Goal: Task Accomplishment & Management: Complete application form

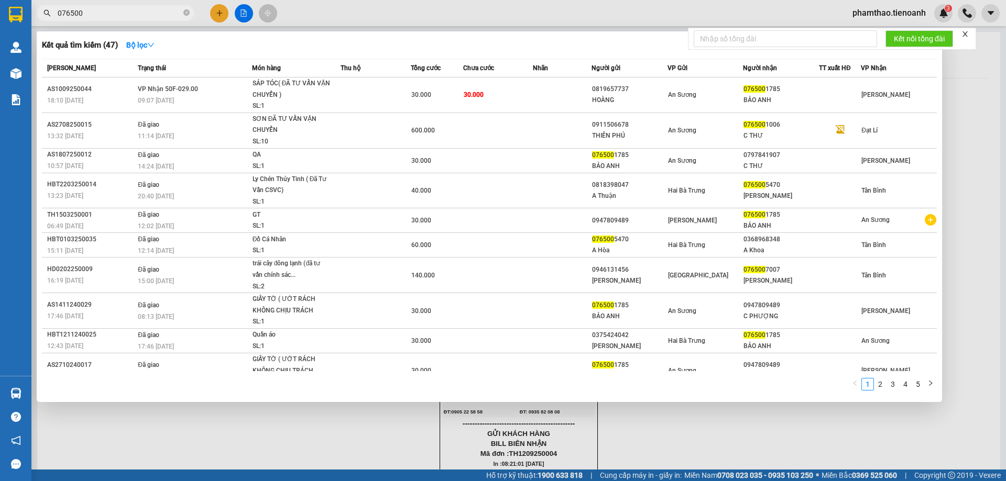
click at [134, 8] on input "076500" at bounding box center [120, 13] width 124 height 12
drag, startPoint x: 120, startPoint y: 6, endPoint x: 18, endPoint y: 3, distance: 102.2
click at [20, 4] on section "Kết quả tìm kiếm ( 47 ) Bộ lọc Mã ĐH Trạng thái Món hàng Thu hộ Tổng cước Chưa …" at bounding box center [503, 240] width 1006 height 481
drag, startPoint x: 322, startPoint y: 21, endPoint x: 168, endPoint y: 27, distance: 154.6
click at [322, 22] on div at bounding box center [503, 240] width 1006 height 481
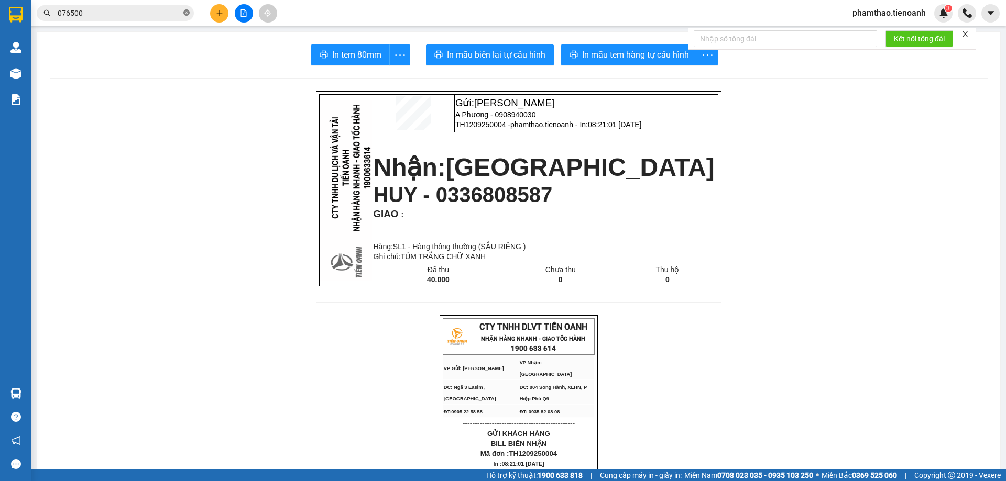
click at [186, 11] on icon "close-circle" at bounding box center [186, 12] width 6 height 6
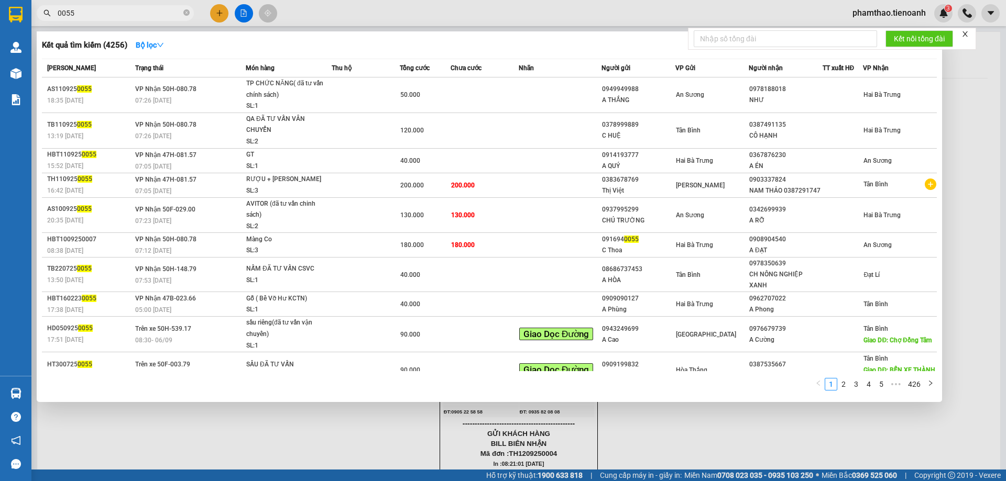
type input "0055"
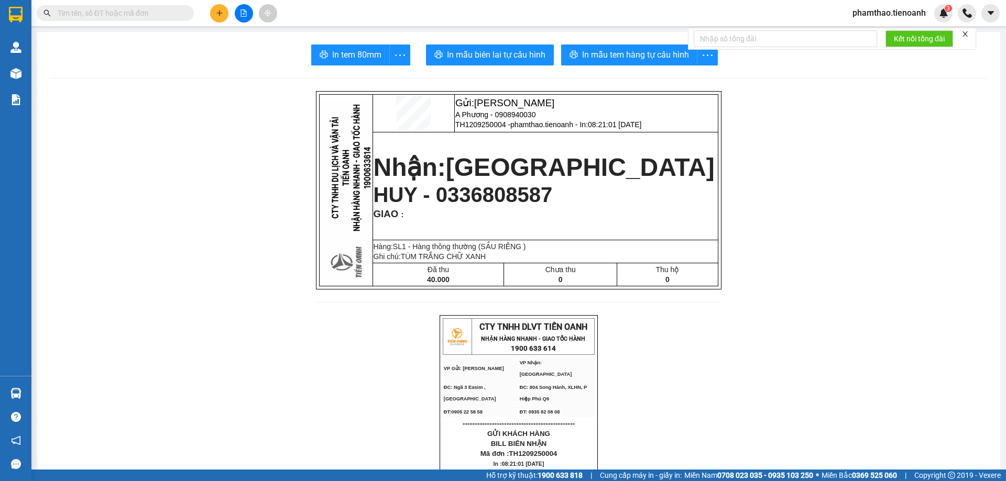
click at [160, 21] on div "Kết quả tìm kiếm ( 4256 ) Bộ lọc Mã ĐH Trạng thái Món hàng Thu hộ Tổng cước Chư…" at bounding box center [102, 13] width 204 height 18
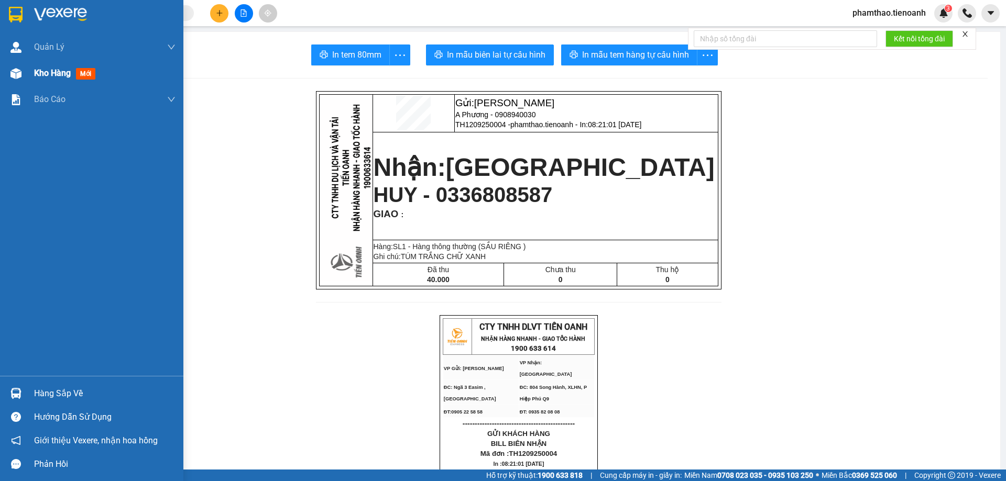
click at [81, 68] on div "Kho hàng mới" at bounding box center [66, 73] width 65 height 13
click at [58, 75] on span "Kho hàng" at bounding box center [52, 73] width 37 height 10
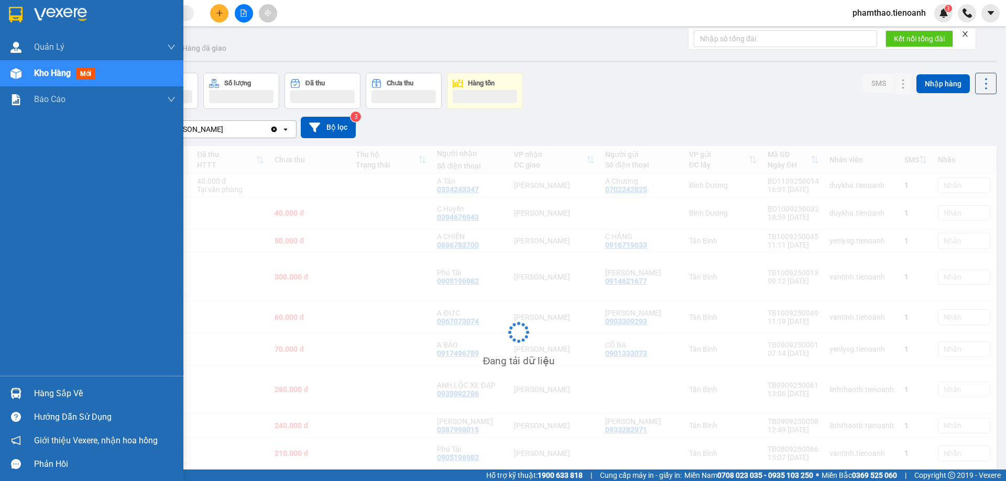
click at [60, 73] on span "Kho hàng" at bounding box center [52, 73] width 37 height 10
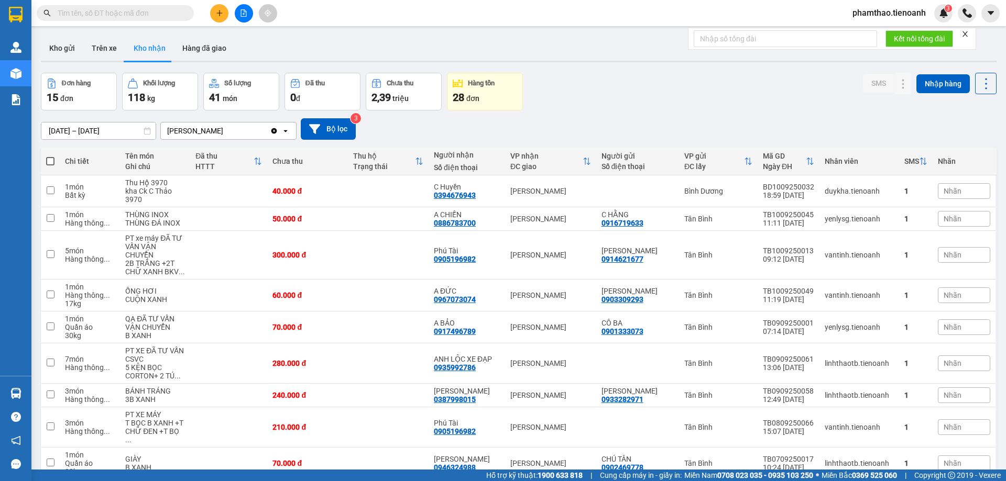
click at [102, 6] on span at bounding box center [115, 13] width 157 height 16
click at [126, 8] on input "text" at bounding box center [120, 13] width 124 height 12
click at [214, 15] on button at bounding box center [219, 13] width 18 height 18
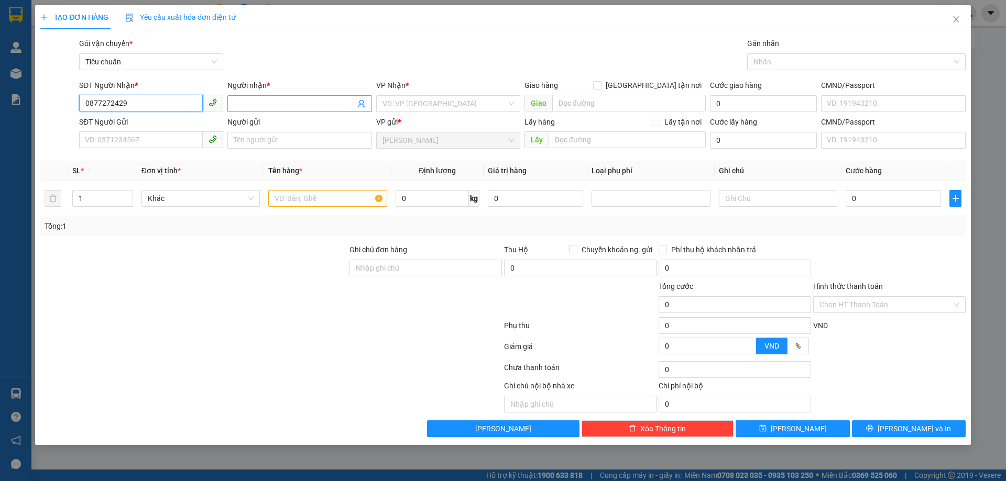
type input "0877272429"
click at [283, 111] on span at bounding box center [299, 103] width 144 height 17
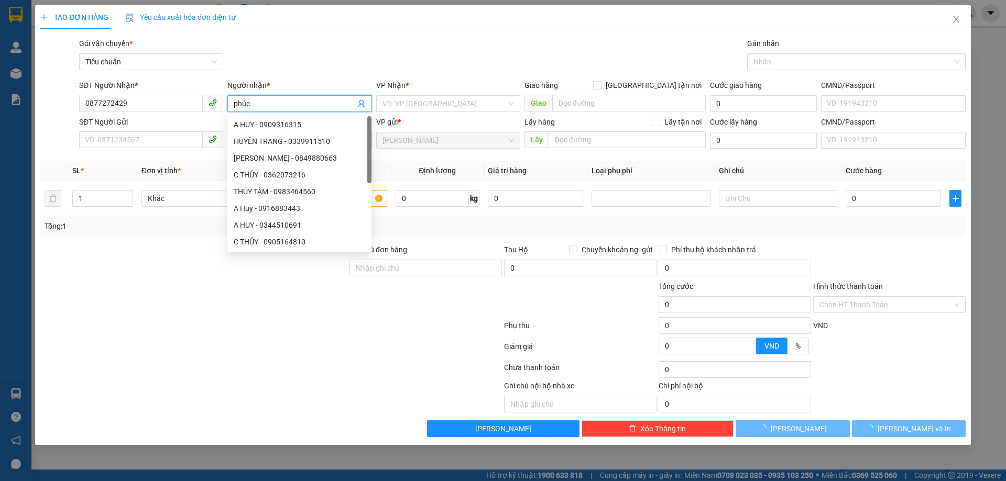
type input "phúc"
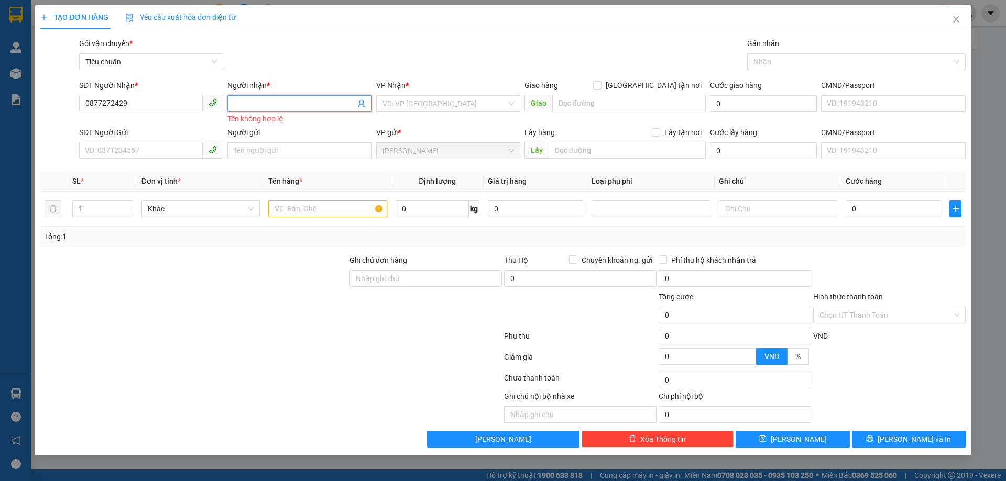
click at [259, 107] on input "Người nhận *" at bounding box center [294, 104] width 121 height 12
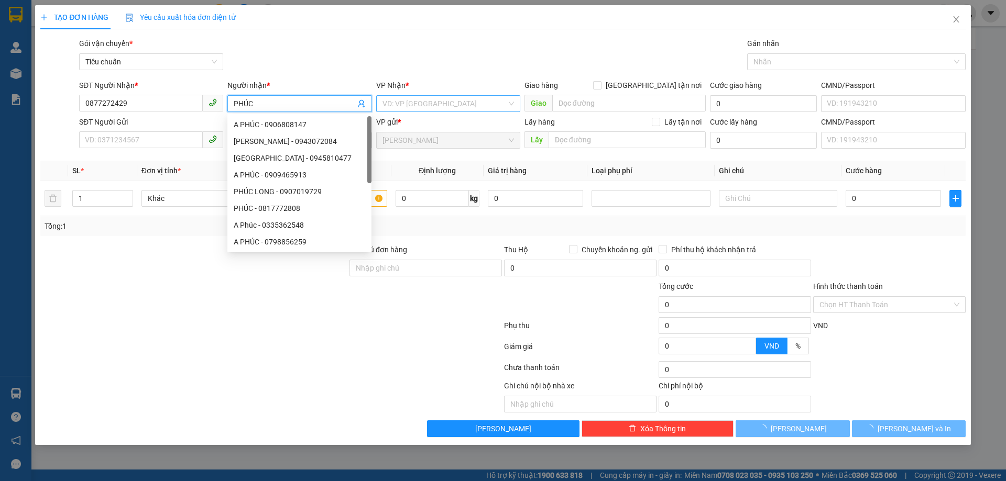
type input "PHÚC"
drag, startPoint x: 403, startPoint y: 105, endPoint x: 403, endPoint y: 112, distance: 6.3
click at [404, 104] on input "search" at bounding box center [444, 104] width 124 height 16
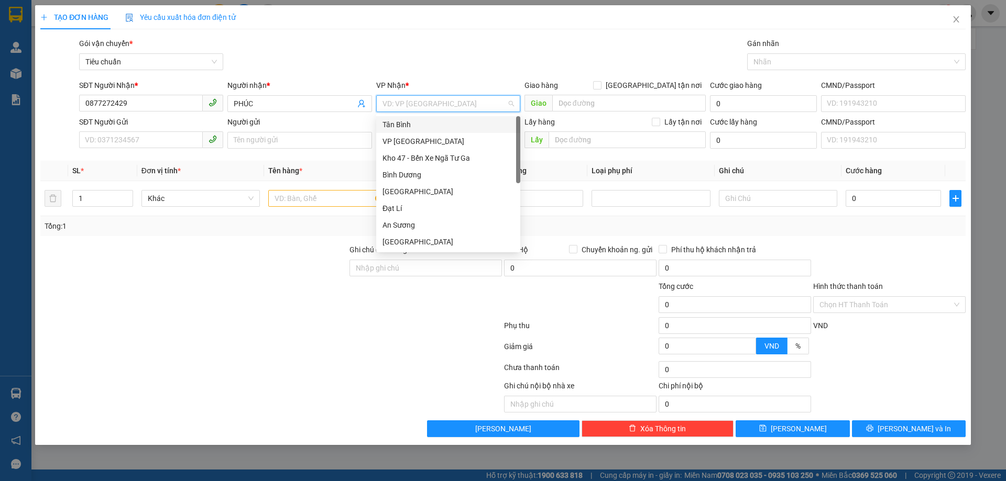
click at [406, 124] on div "Tân Bình" at bounding box center [447, 125] width 131 height 12
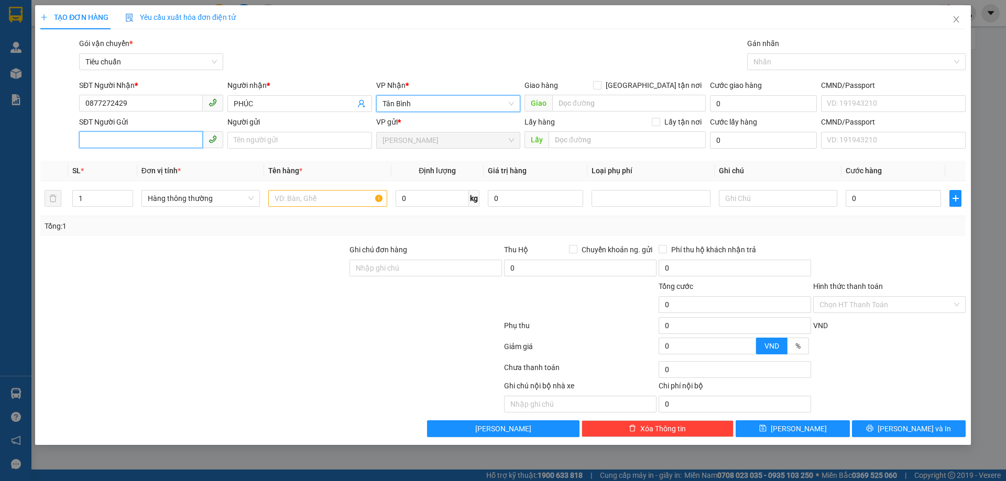
click at [131, 138] on input "SĐT Người Gửi" at bounding box center [141, 139] width 124 height 17
click at [116, 140] on input "08455556123" at bounding box center [141, 139] width 124 height 17
type input "0845556123"
click at [275, 197] on input "text" at bounding box center [327, 198] width 118 height 17
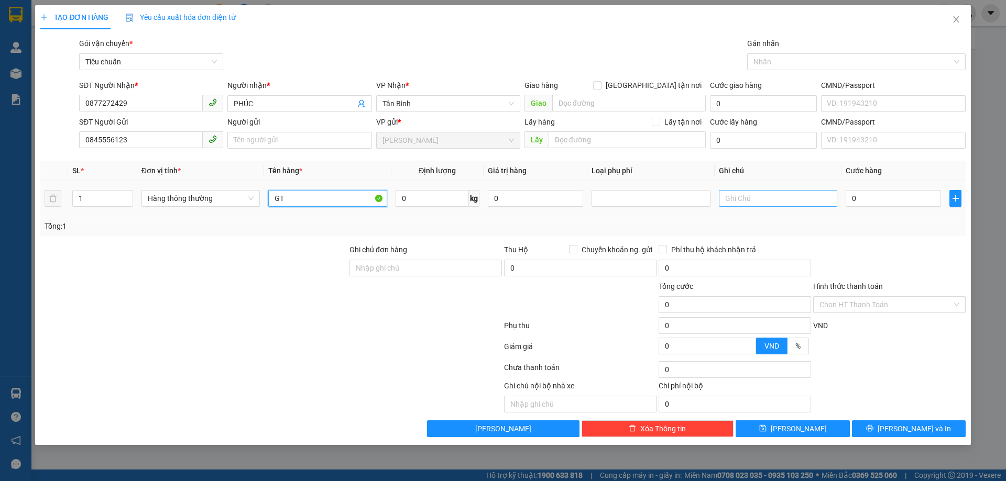
type input "GT"
click at [773, 202] on input "text" at bounding box center [778, 198] width 118 height 17
type input "PB TRẮNG XANH D"
click at [868, 196] on input "0" at bounding box center [892, 198] width 95 height 17
type input "003"
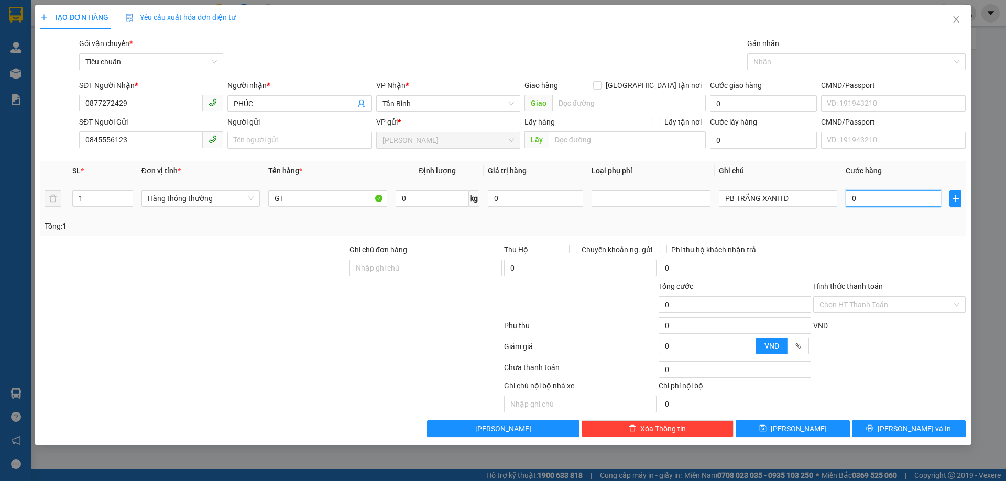
type input "3"
type input "0.030"
type input "30"
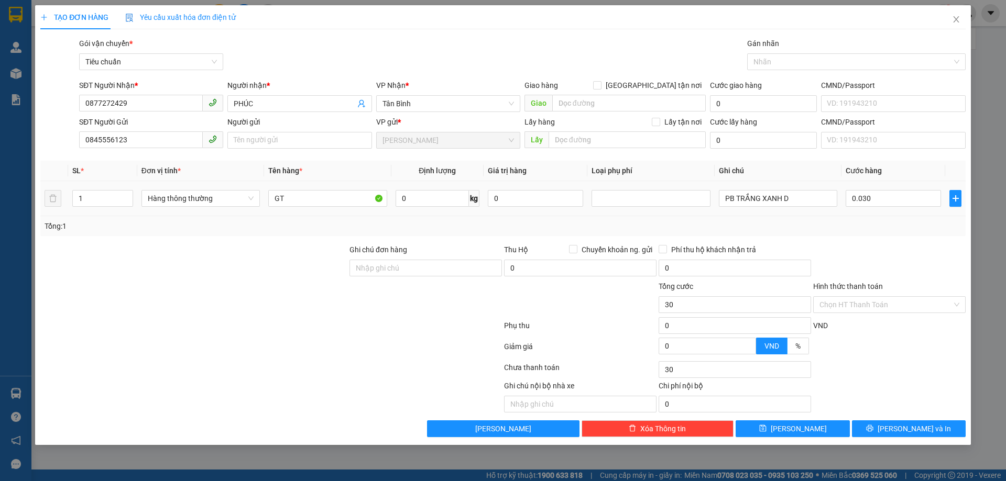
type input "30.000"
drag, startPoint x: 877, startPoint y: 213, endPoint x: 875, endPoint y: 282, distance: 68.6
click at [877, 214] on td "30.000" at bounding box center [893, 198] width 104 height 35
drag, startPoint x: 876, startPoint y: 274, endPoint x: 875, endPoint y: 304, distance: 29.9
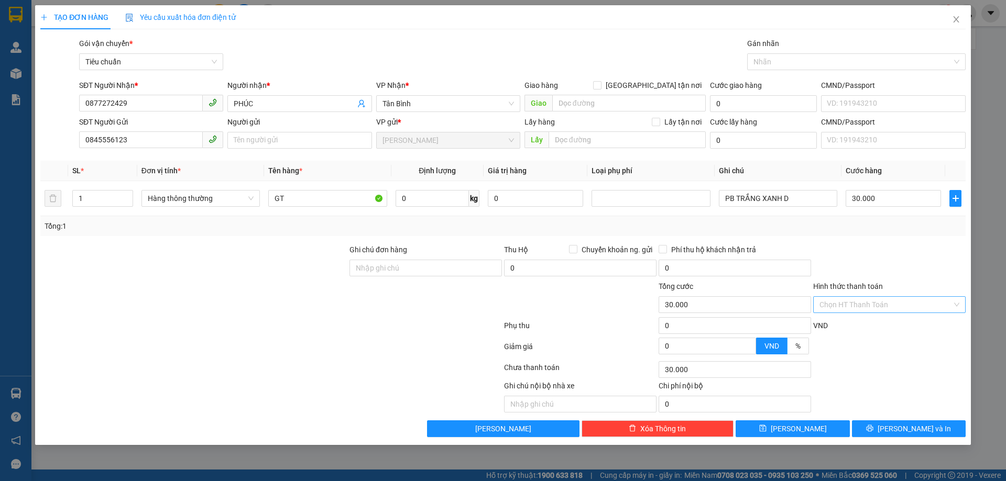
click at [876, 279] on div at bounding box center [889, 262] width 155 height 37
click at [873, 312] on input "Hình thức thanh toán" at bounding box center [885, 305] width 133 height 16
click at [869, 324] on div "Tại văn phòng" at bounding box center [889, 326] width 140 height 12
type input "0"
click at [901, 426] on span "[PERSON_NAME] và In" at bounding box center [913, 429] width 73 height 12
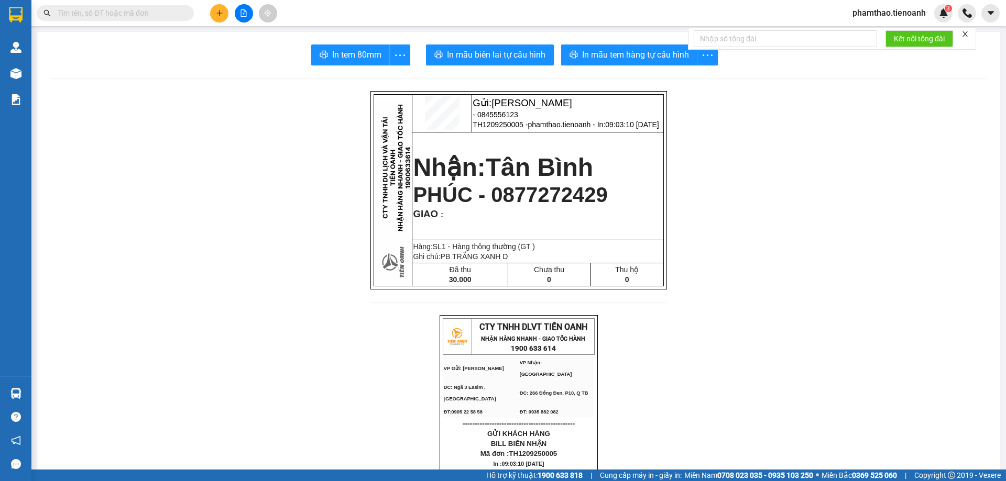
click at [68, 16] on input "text" at bounding box center [120, 13] width 124 height 12
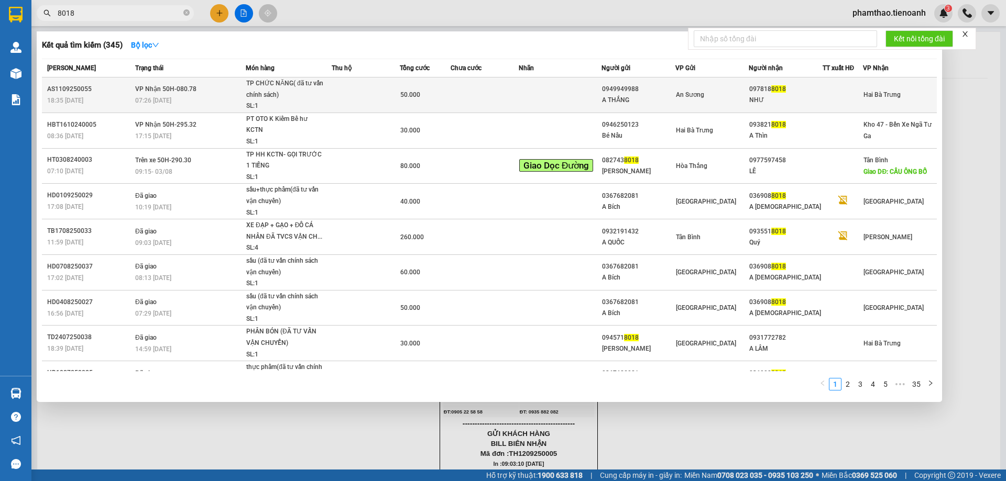
type input "8018"
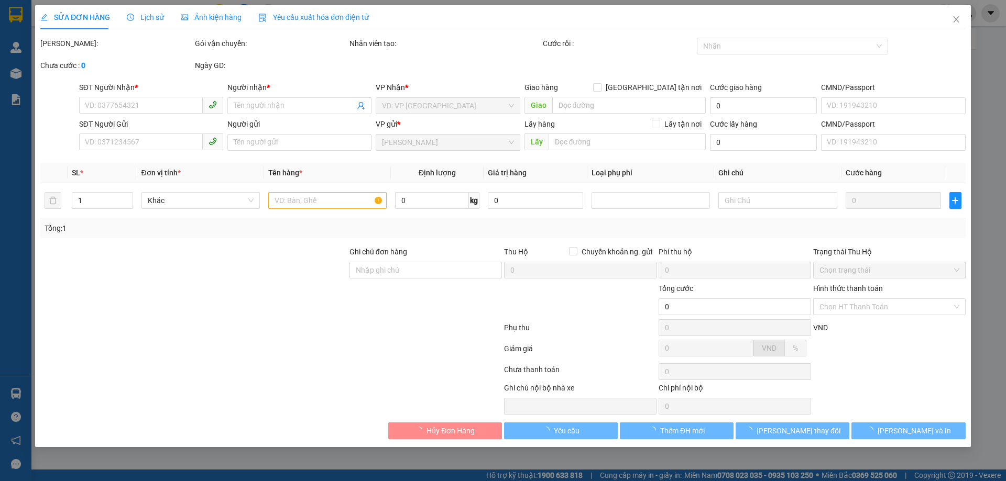
type input "0978188018"
type input "NHƯ"
type input "0949949988"
type input "A THẮNG"
type input "096091012569"
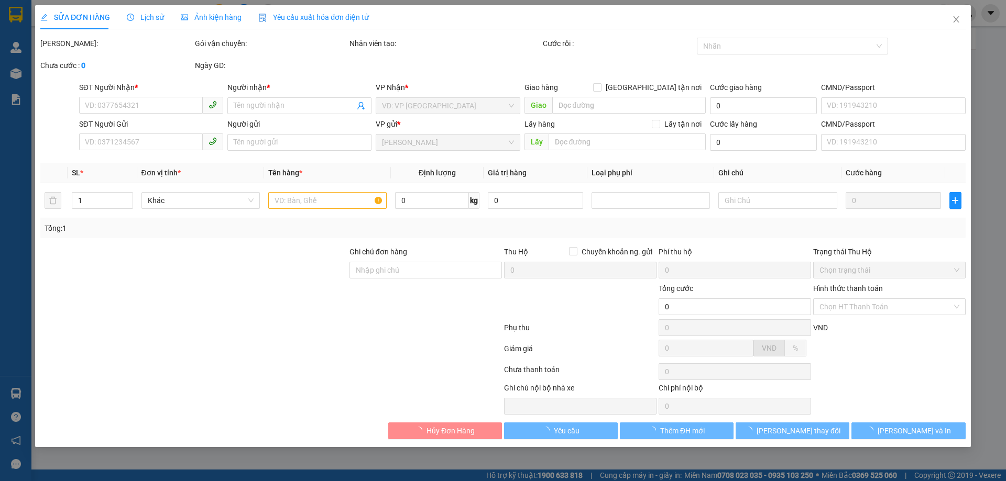
type input "50.000"
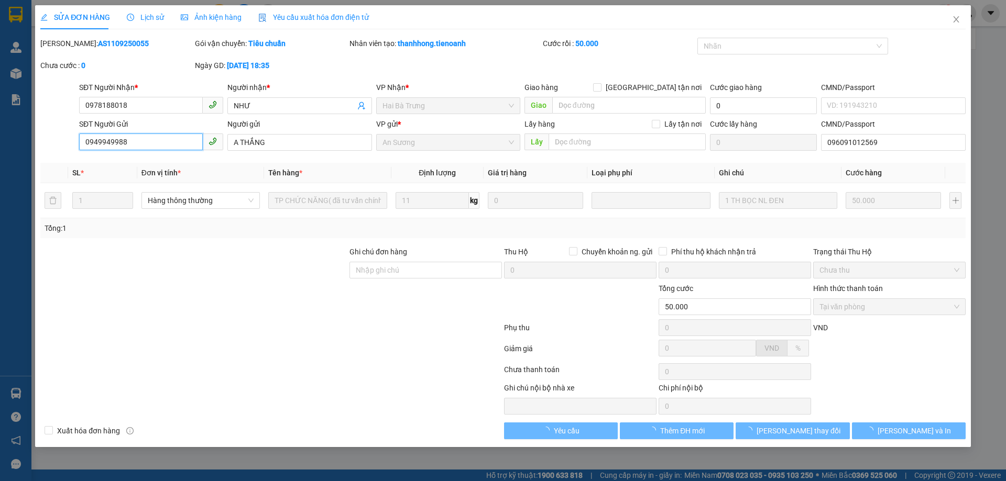
drag, startPoint x: 147, startPoint y: 149, endPoint x: 37, endPoint y: 141, distance: 110.8
click at [37, 142] on div "SỬA ĐƠN HÀNG Lịch sử Ảnh kiện hàng Yêu cầu xuất hóa đơn điện tử Total Paid Fee …" at bounding box center [502, 226] width 935 height 442
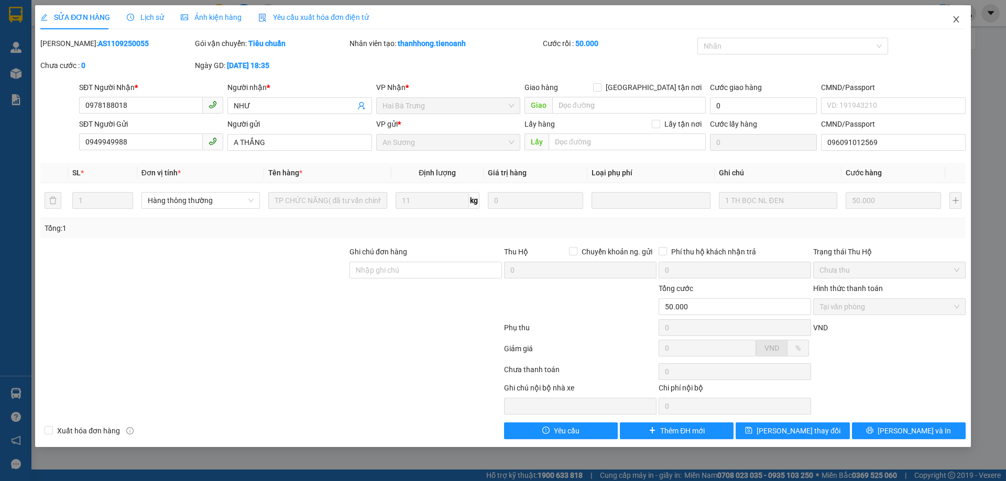
drag, startPoint x: 953, startPoint y: 14, endPoint x: 934, endPoint y: 14, distance: 18.3
click at [953, 13] on span "Close" at bounding box center [955, 19] width 29 height 29
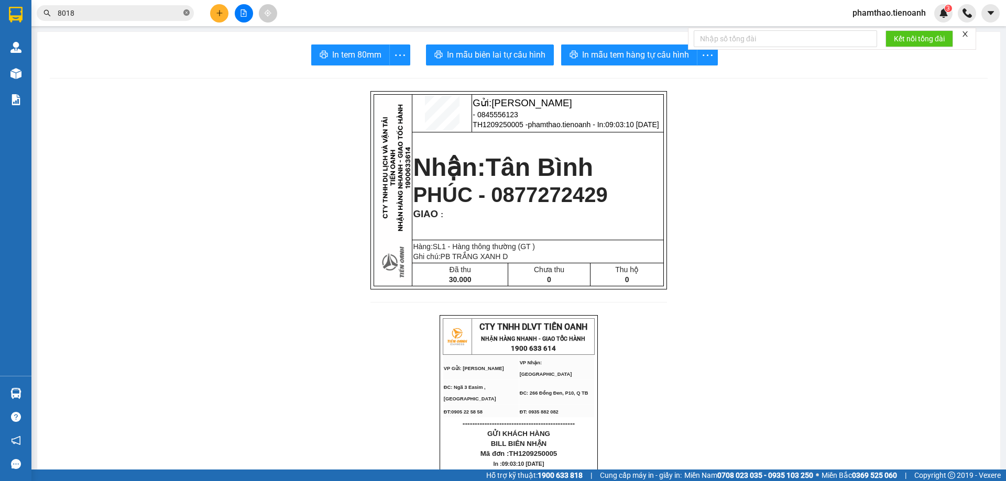
click at [184, 15] on icon "close-circle" at bounding box center [186, 12] width 6 height 6
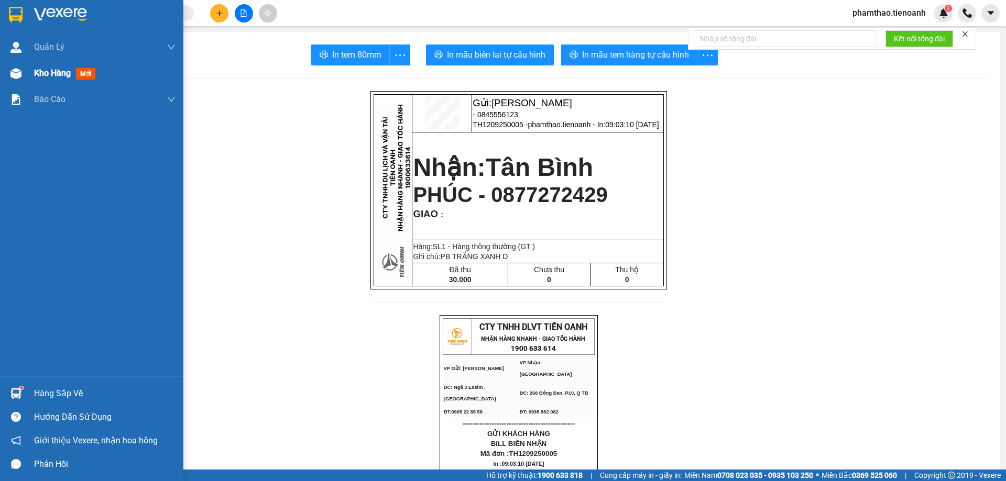
click at [37, 65] on div "Kho hàng mới" at bounding box center [104, 73] width 141 height 26
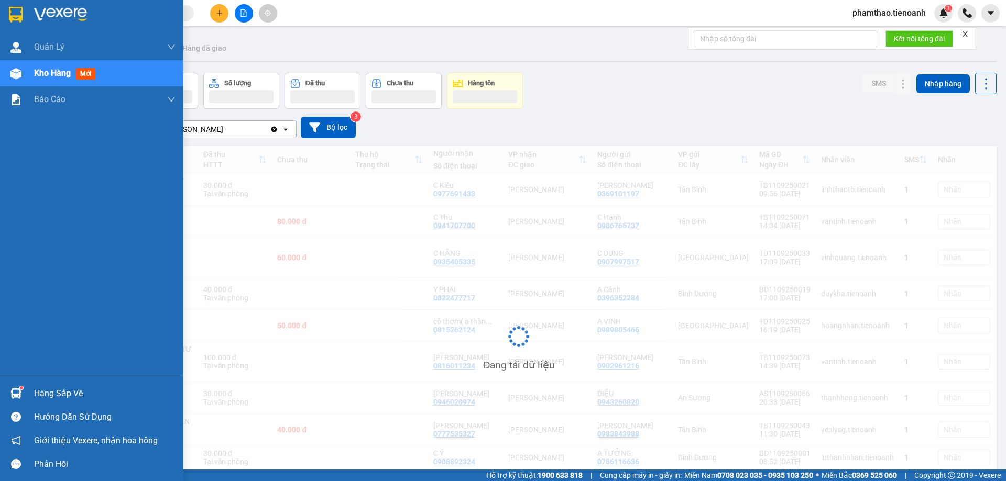
click at [37, 67] on div "Kho hàng mới" at bounding box center [66, 73] width 65 height 13
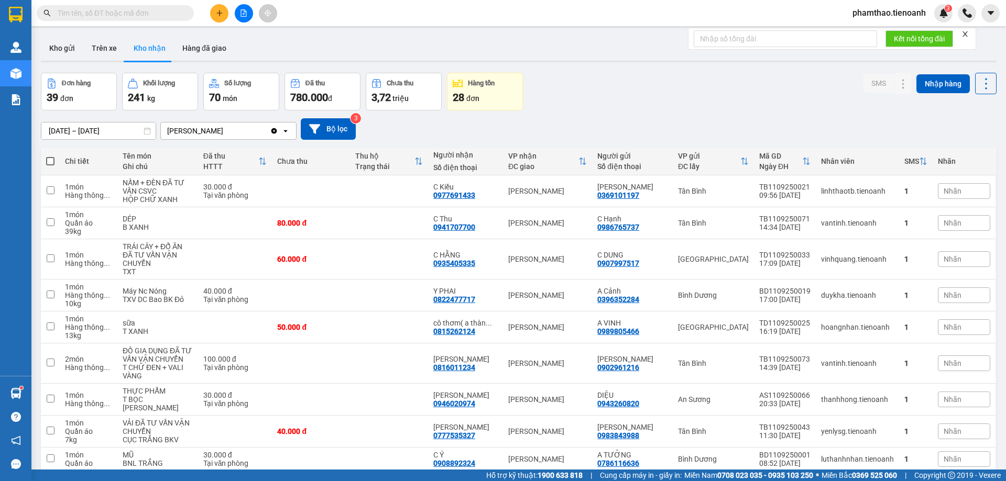
click at [156, 13] on input "text" at bounding box center [120, 13] width 124 height 12
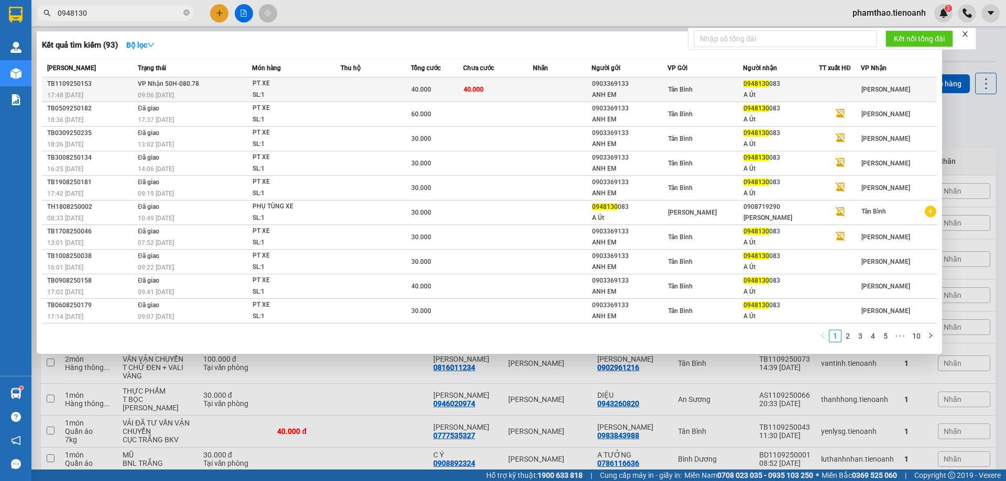
type input "0948130"
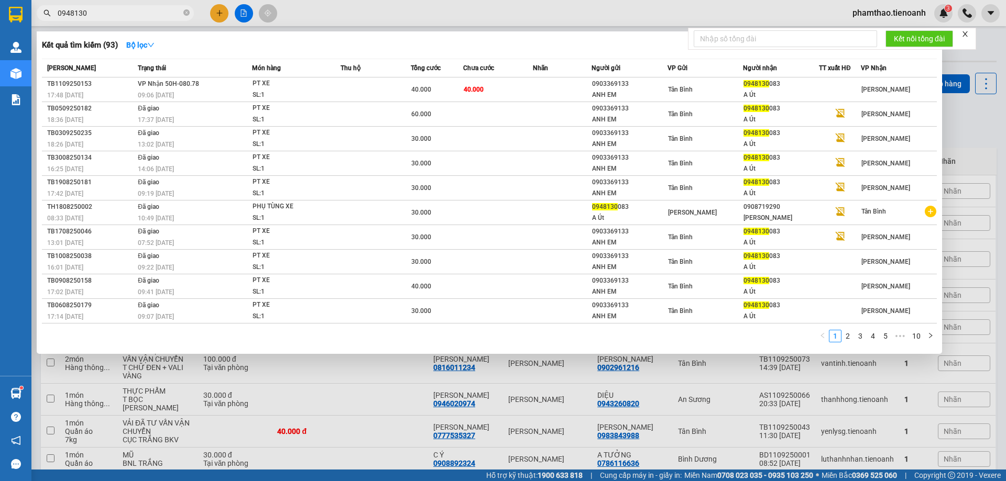
click at [409, 81] on td at bounding box center [375, 90] width 70 height 25
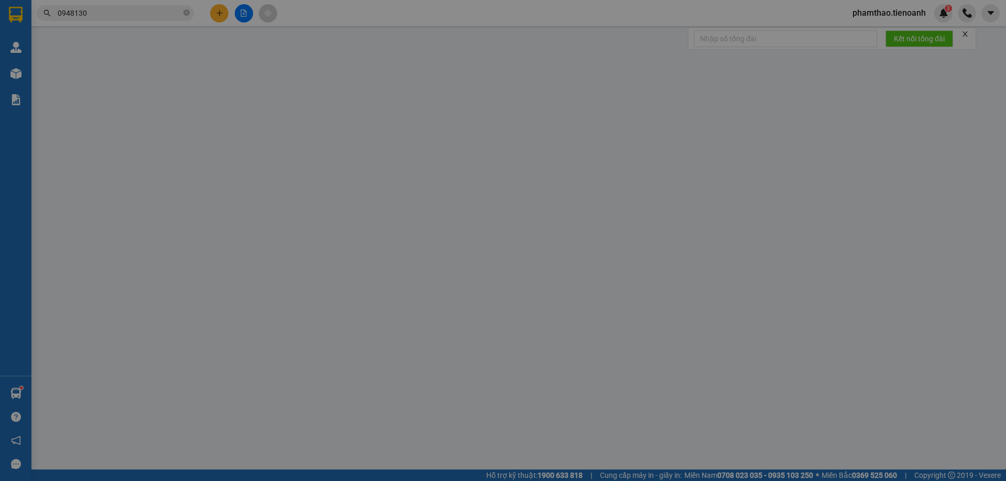
type input "0948130083"
type input "A Út"
type input "0903369133"
type input "ANH EM"
type input "40.000"
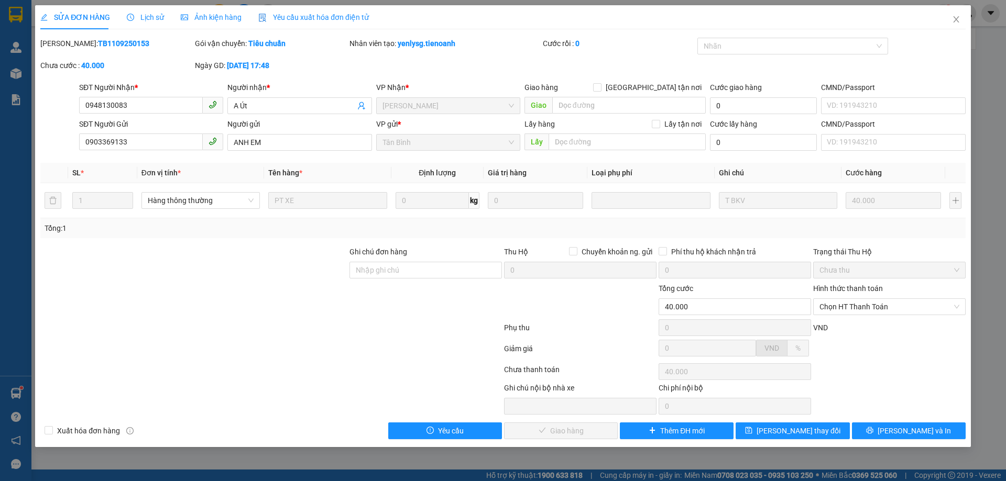
click at [874, 294] on div "Hình thức thanh toán" at bounding box center [889, 291] width 152 height 16
click at [873, 303] on span "Chọn HT Thanh Toán" at bounding box center [889, 307] width 140 height 16
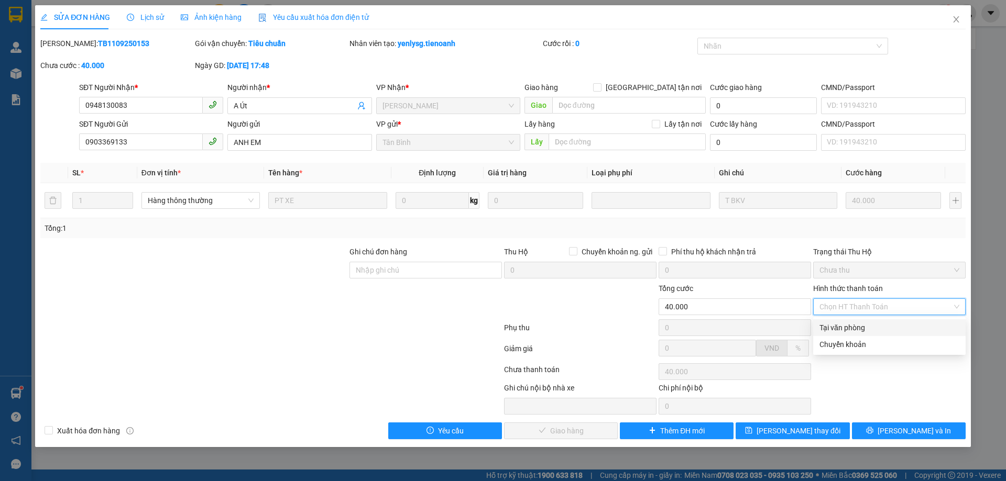
click at [860, 326] on div "Tại văn phòng" at bounding box center [889, 328] width 140 height 12
type input "0"
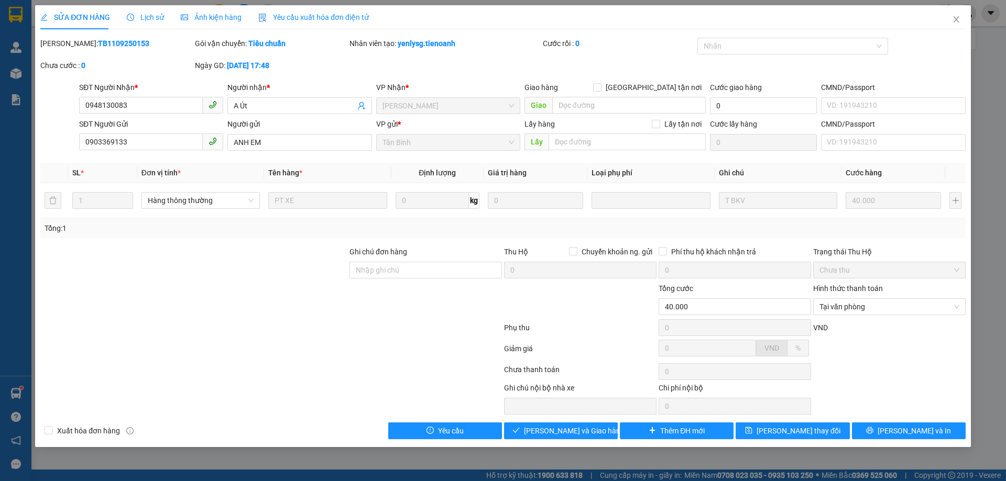
click at [548, 442] on div "SỬA ĐƠN HÀNG Lịch sử Ảnh kiện hàng Yêu cầu xuất hóa đơn điện tử Total Paid Fee …" at bounding box center [502, 226] width 935 height 442
click at [559, 427] on span "[PERSON_NAME] và Giao hàng" at bounding box center [574, 431] width 101 height 12
